Goal: Task Accomplishment & Management: Manage account settings

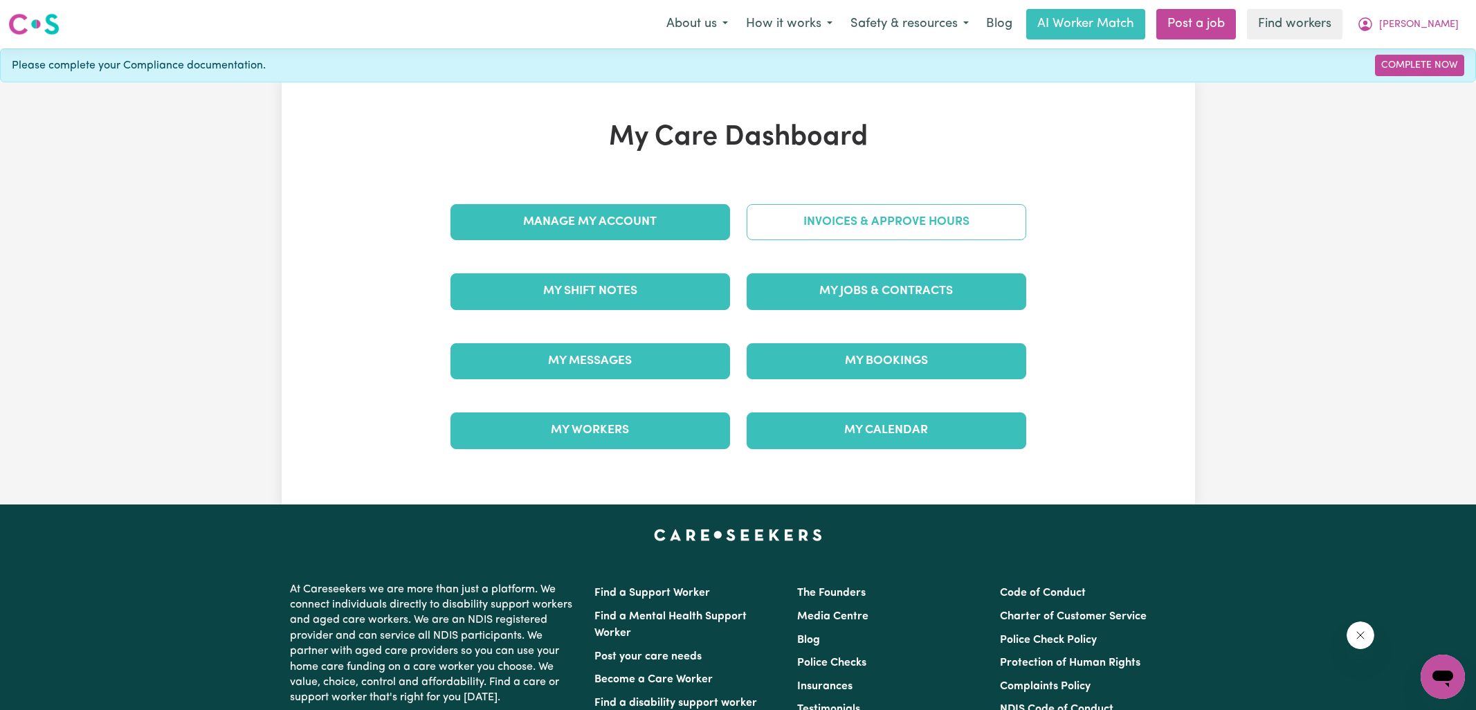
click at [876, 227] on link "Invoices & Approve Hours" at bounding box center [887, 222] width 280 height 36
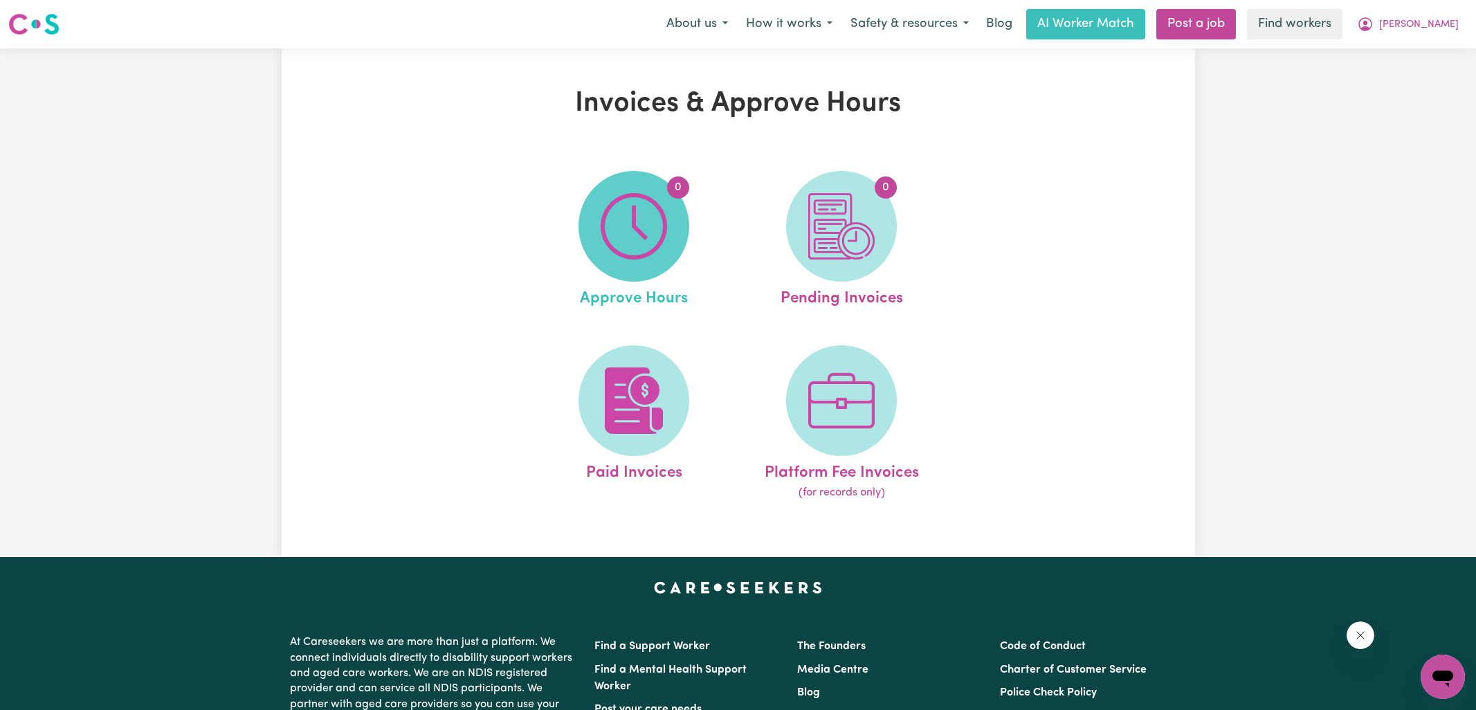
click at [677, 242] on span "0" at bounding box center [634, 226] width 111 height 111
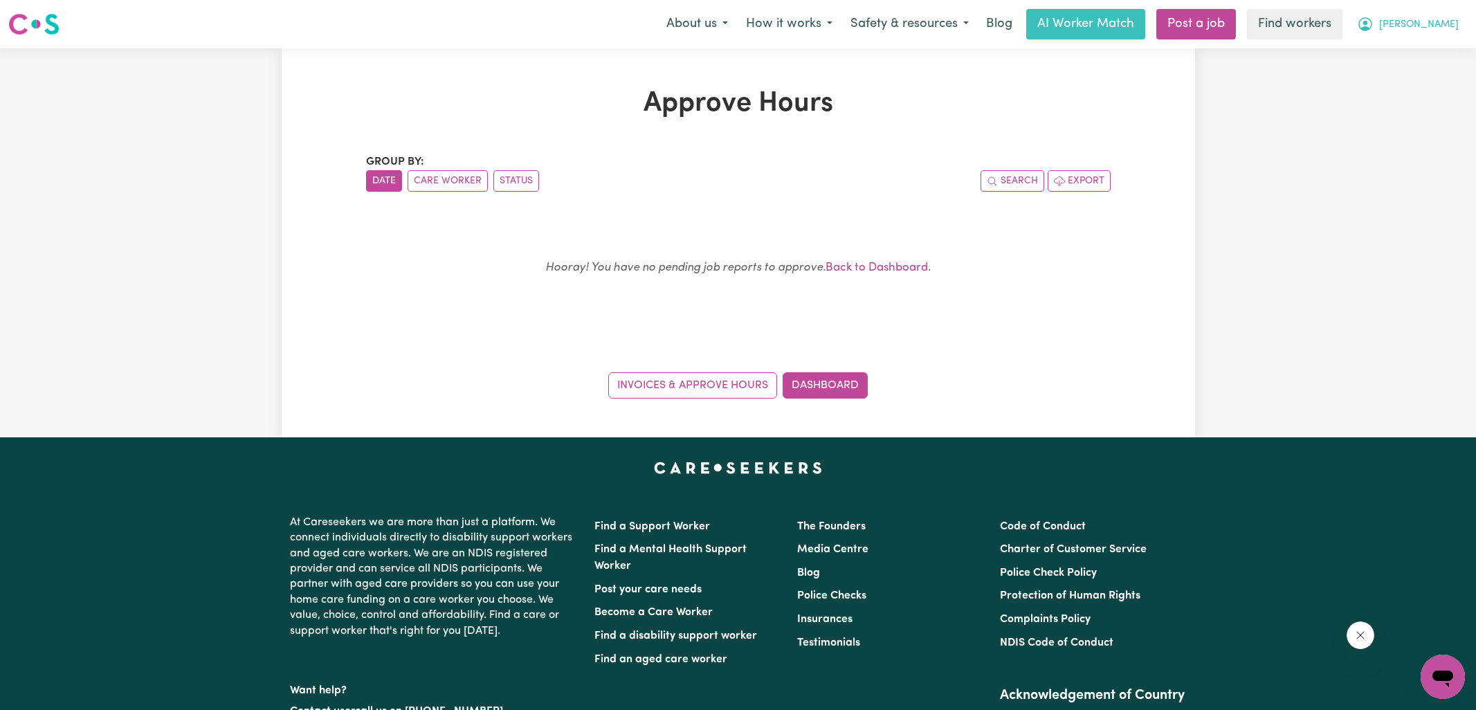
drag, startPoint x: 1412, startPoint y: 28, endPoint x: 1412, endPoint y: 37, distance: 9.0
click at [1372, 28] on icon "My Account" at bounding box center [1365, 24] width 14 height 14
click at [1408, 80] on link "Logout" at bounding box center [1412, 79] width 109 height 26
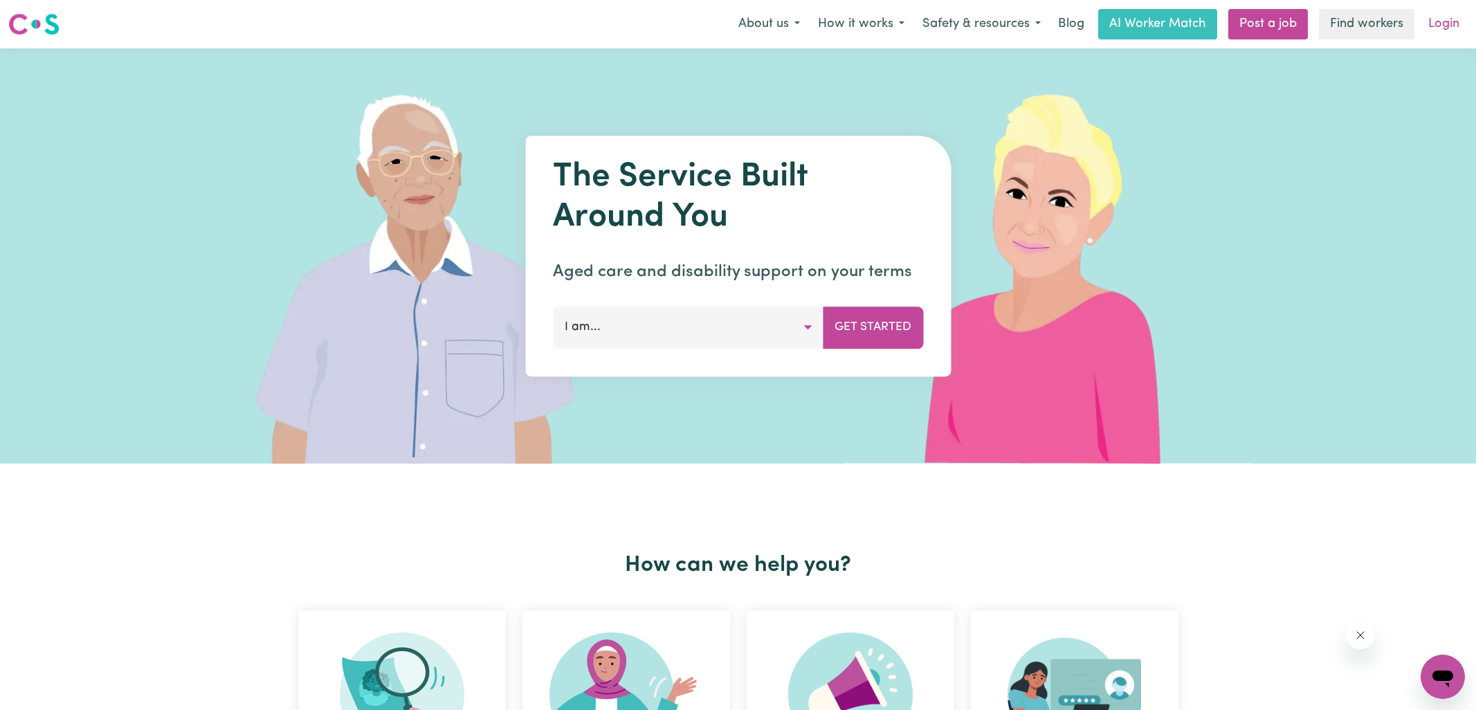
click at [1445, 19] on link "Login" at bounding box center [1444, 24] width 48 height 30
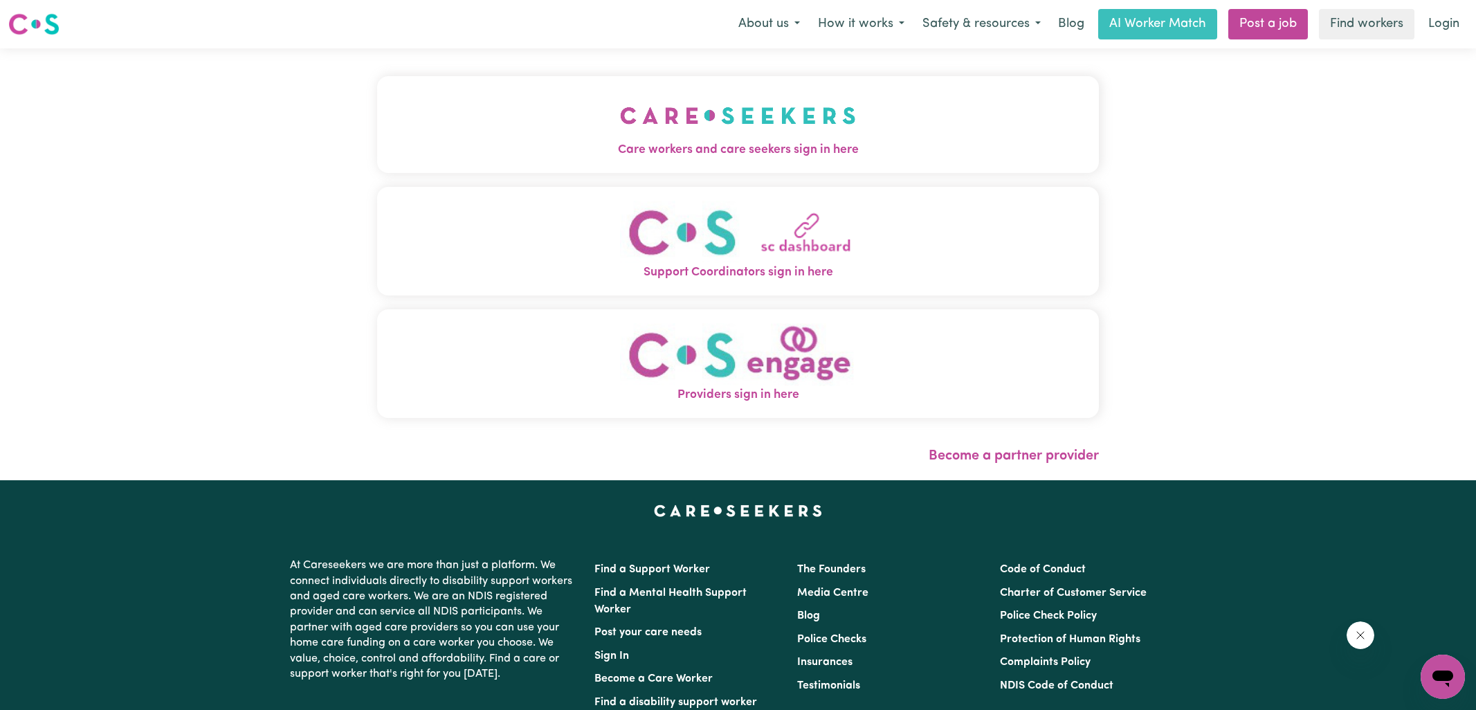
click at [462, 131] on button "Care workers and care seekers sign in here" at bounding box center [738, 124] width 722 height 97
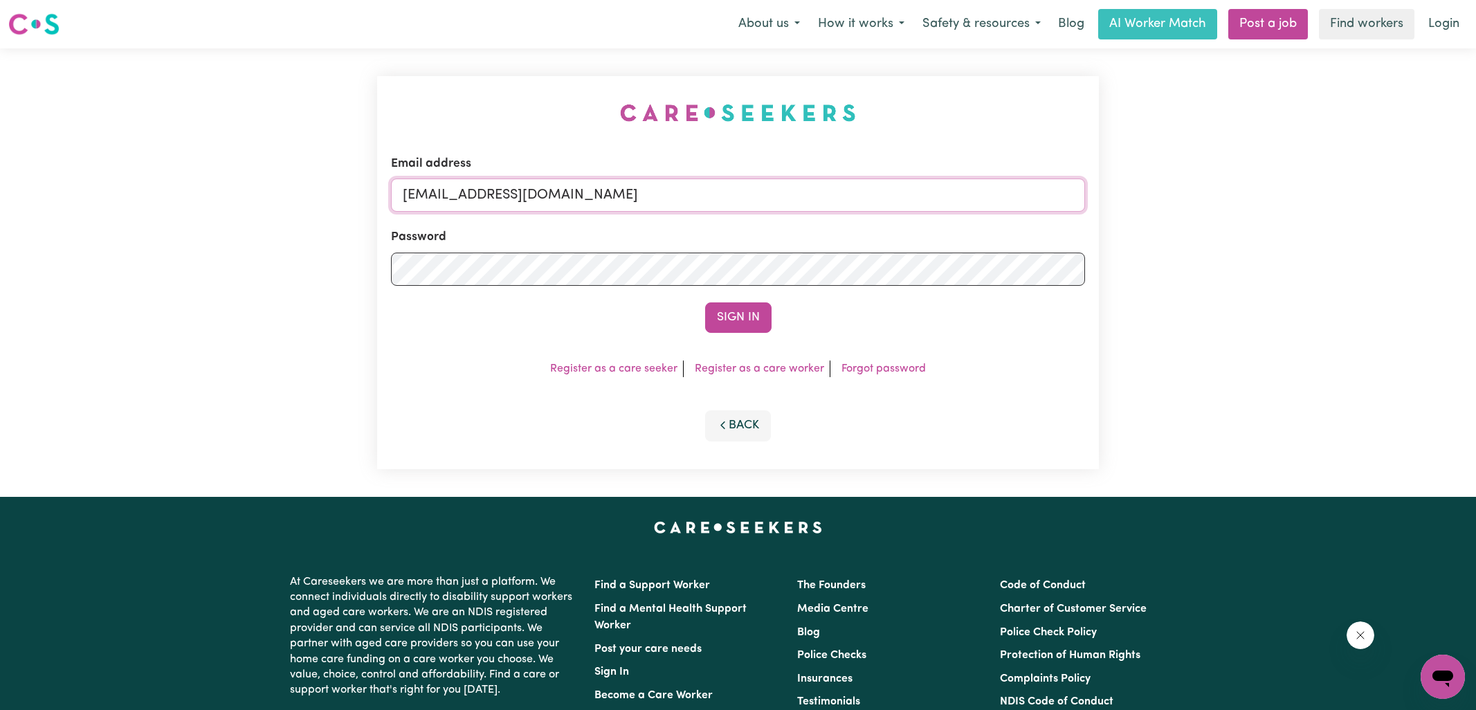
click at [784, 193] on input "[EMAIL_ADDRESS][DOMAIN_NAME]" at bounding box center [738, 195] width 694 height 33
type input "[PERSON_NAME][EMAIL_ADDRESS][DOMAIN_NAME]"
click at [705, 302] on button "Sign In" at bounding box center [738, 317] width 66 height 30
